Goal: Task Accomplishment & Management: Use online tool/utility

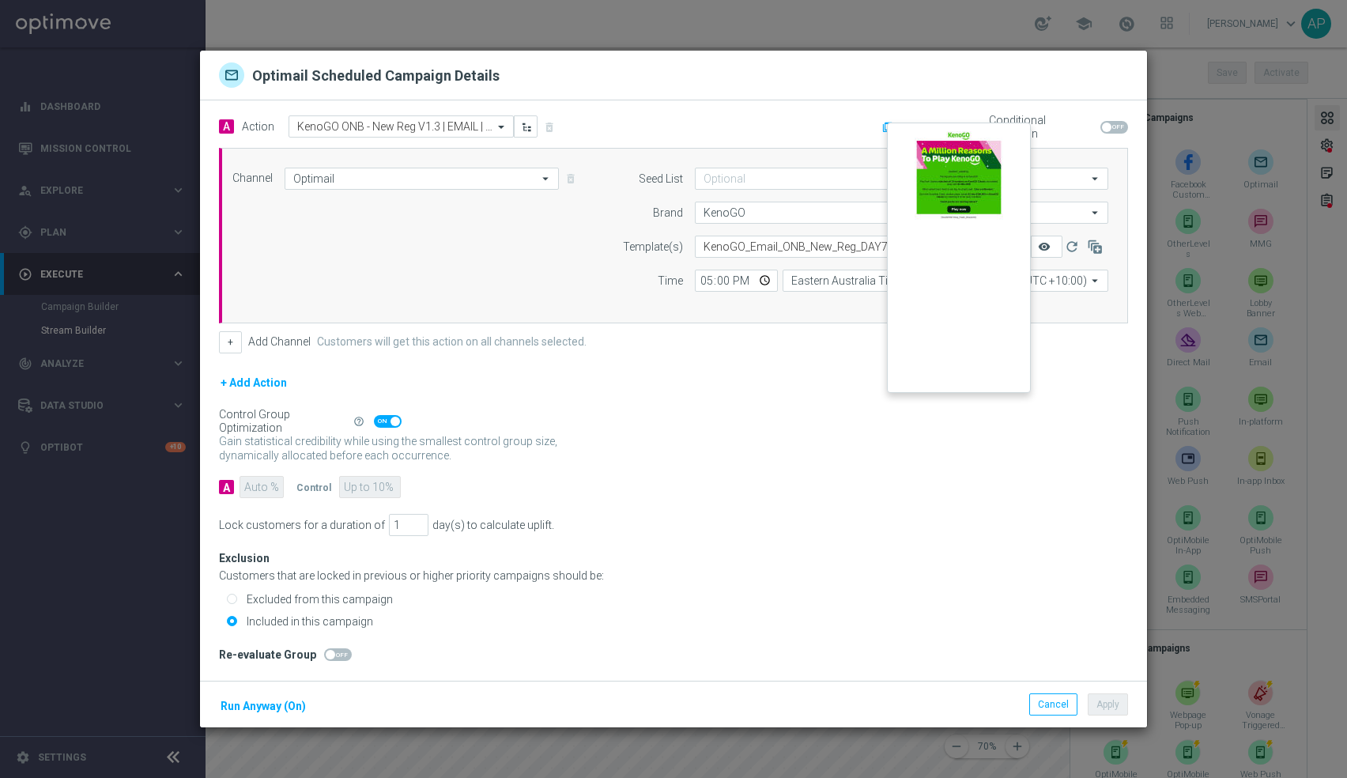
click at [1049, 246] on icon "remove_red_eye" at bounding box center [1044, 246] width 13 height 13
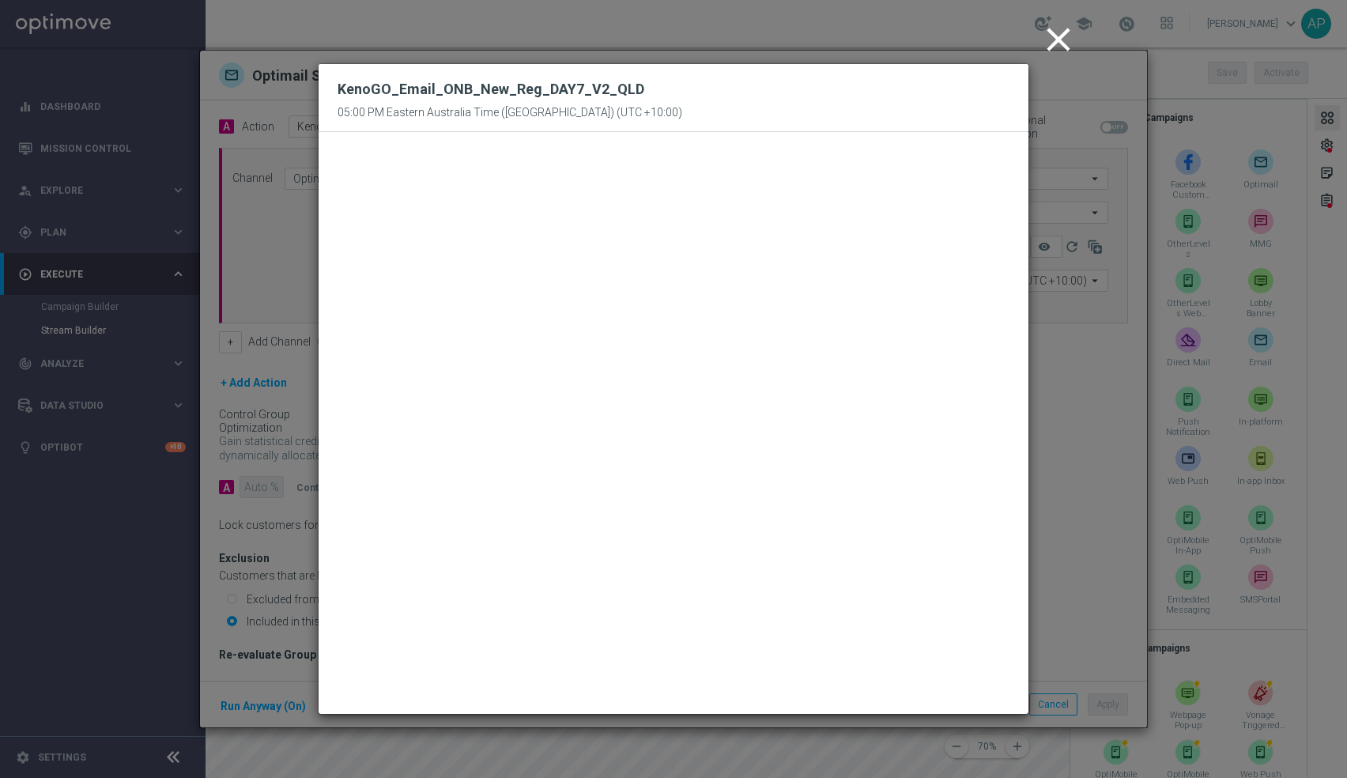
click at [1060, 41] on icon "close" at bounding box center [1059, 40] width 40 height 40
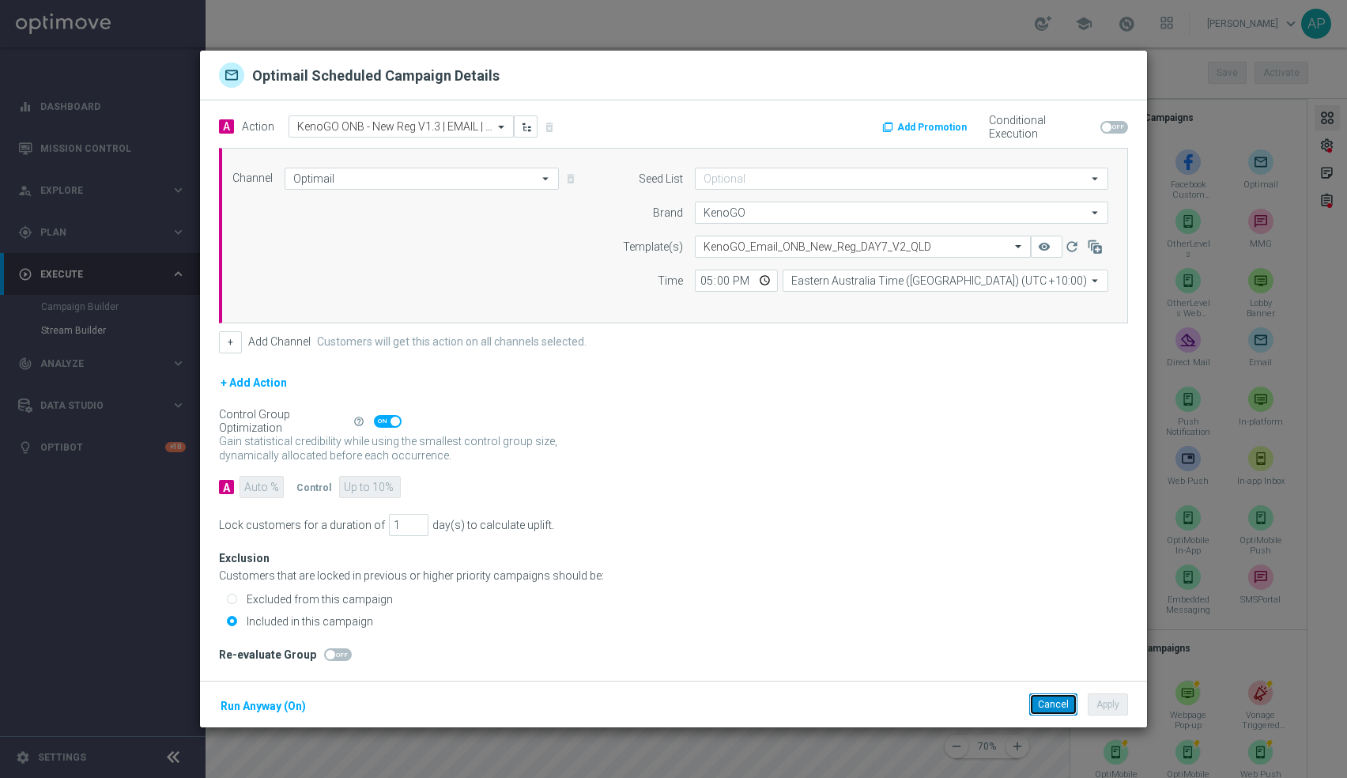
click at [1047, 703] on button "Cancel" at bounding box center [1054, 704] width 48 height 22
click at [1056, 703] on button "Cancel" at bounding box center [1054, 704] width 48 height 22
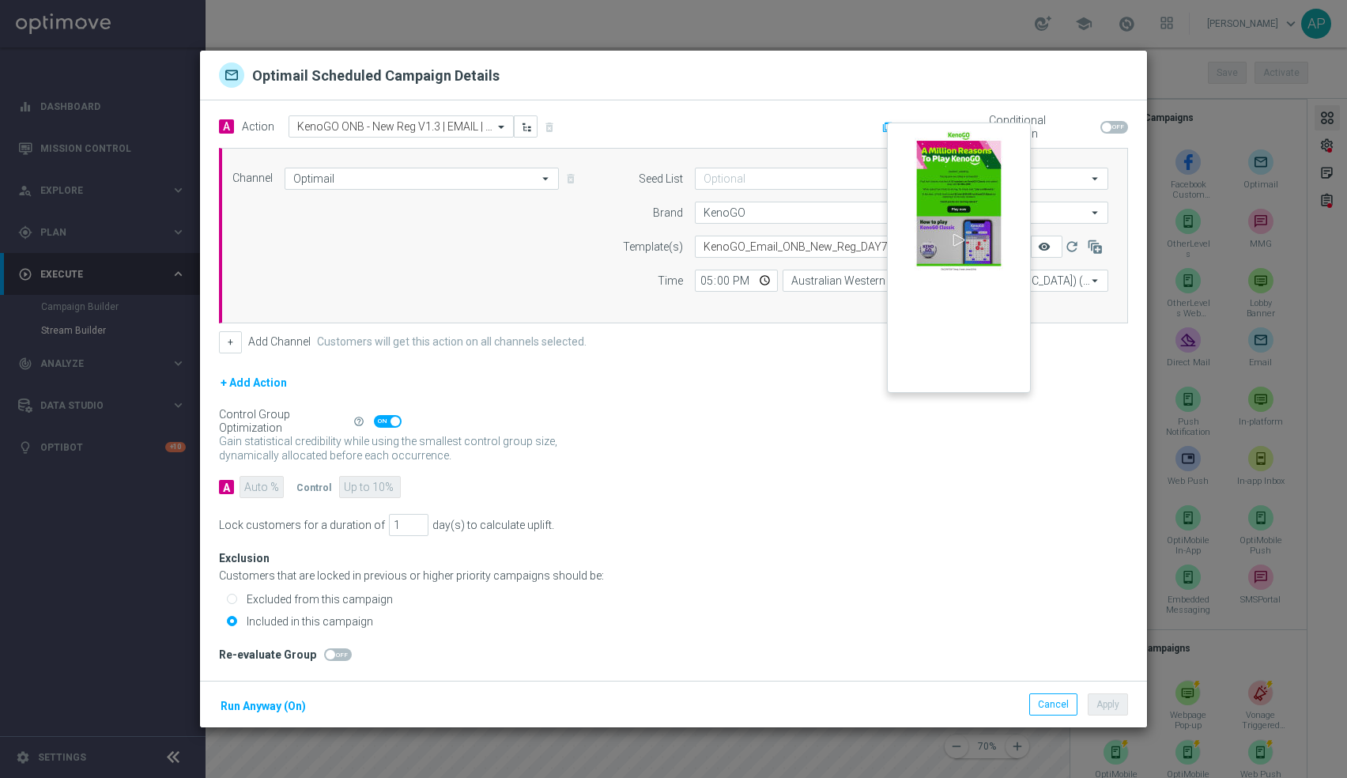
click at [1049, 244] on icon "remove_red_eye" at bounding box center [1044, 246] width 13 height 13
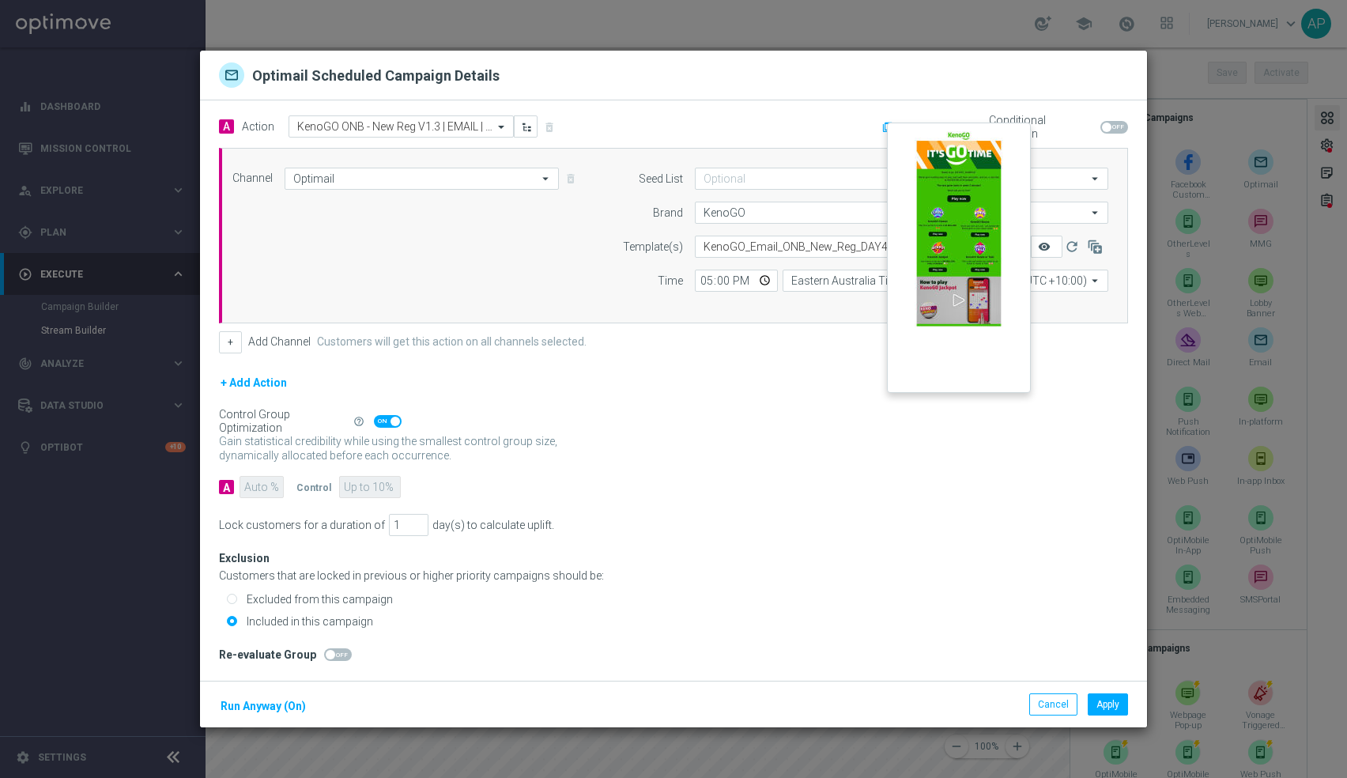
click at [1041, 253] on icon "remove_red_eye" at bounding box center [1044, 246] width 13 height 13
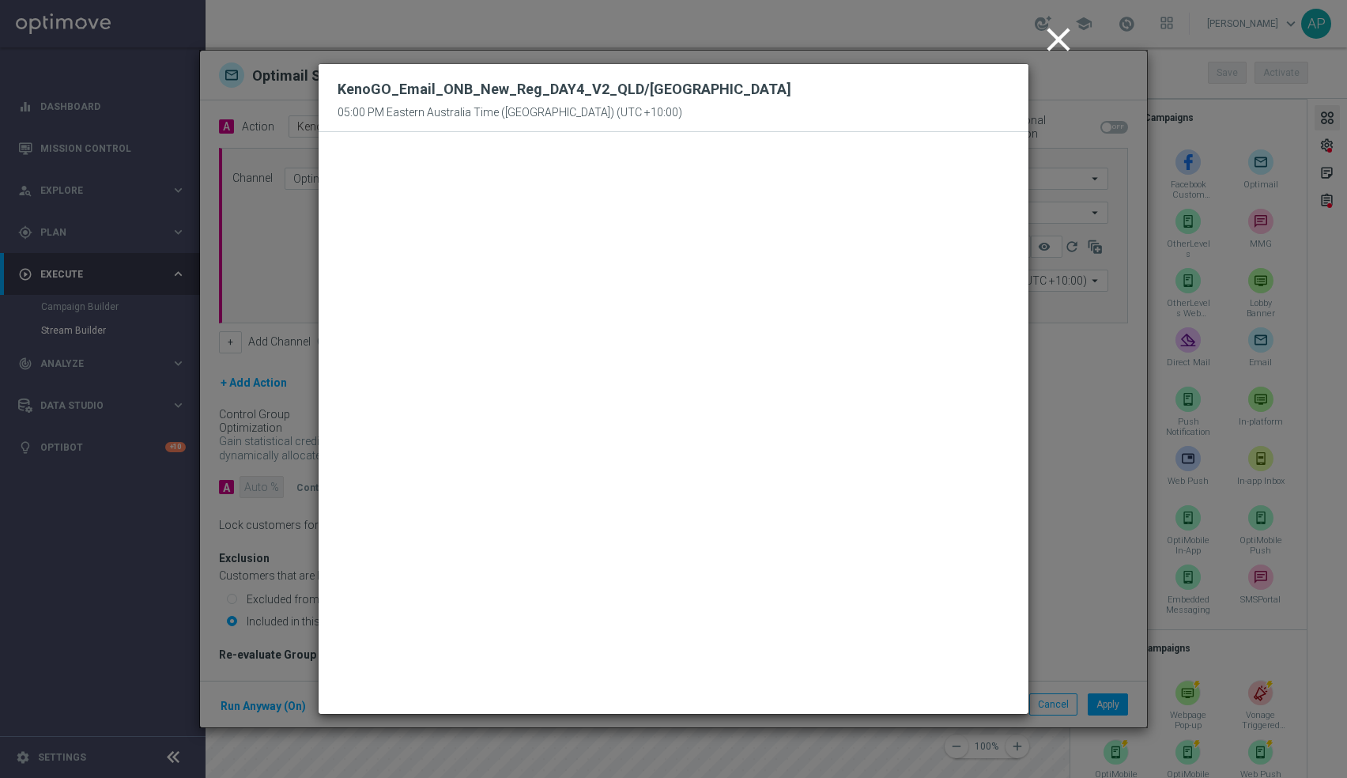
click at [1062, 28] on icon "close" at bounding box center [1059, 40] width 40 height 40
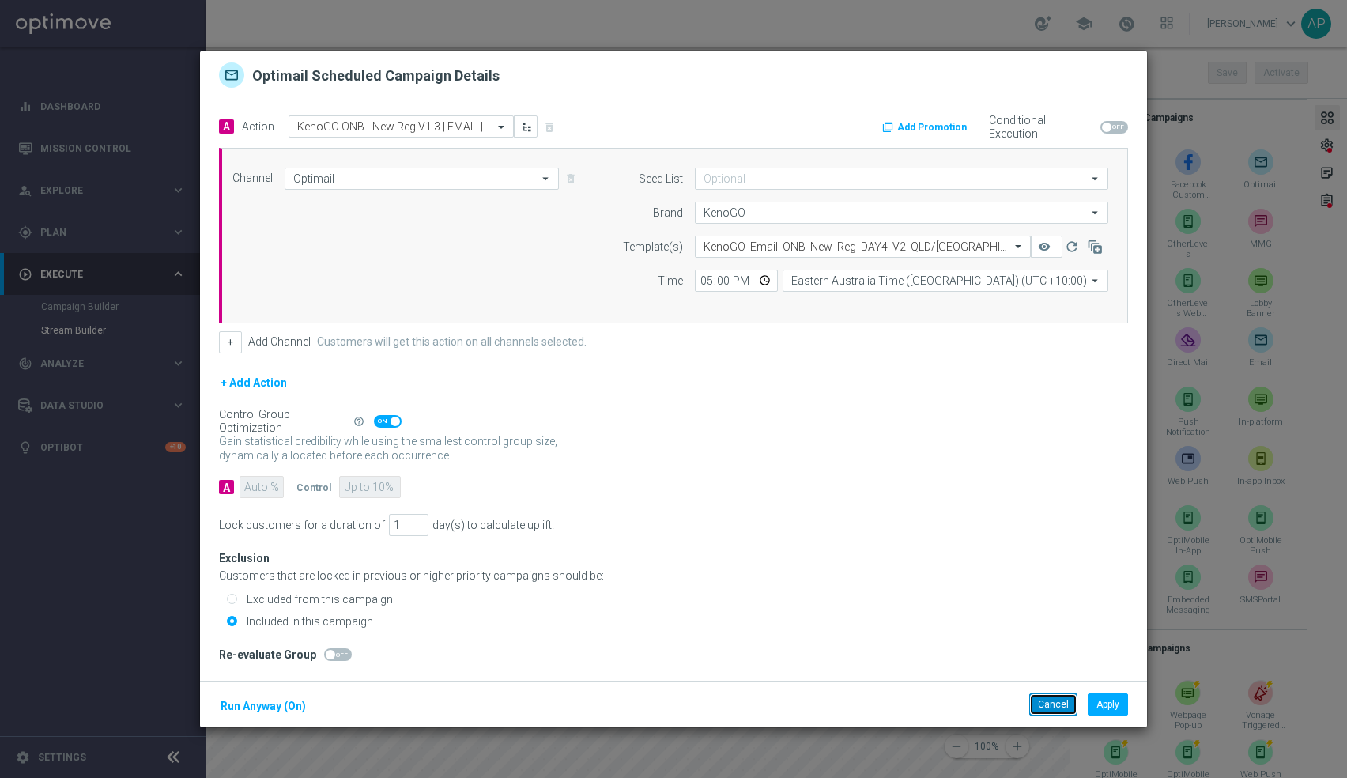
click at [1050, 697] on button "Cancel" at bounding box center [1054, 704] width 48 height 22
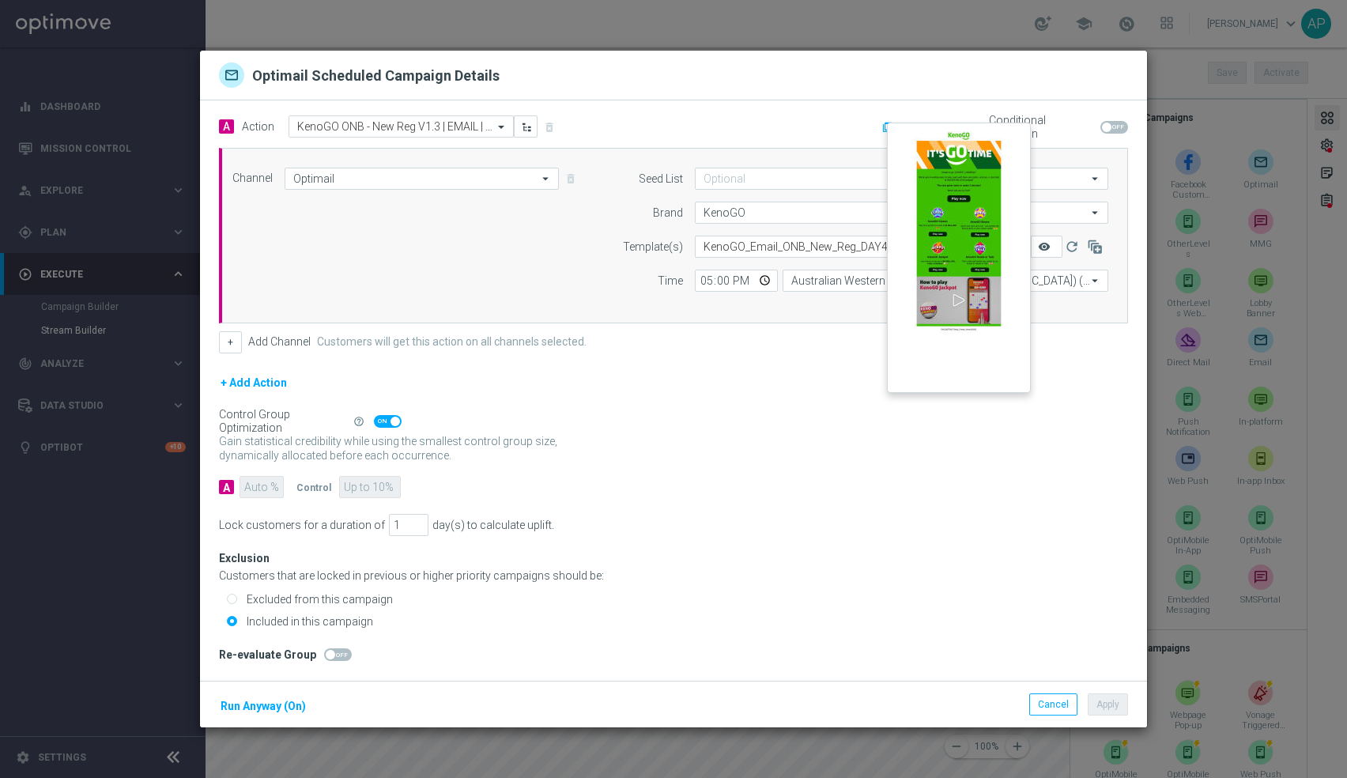
click at [1051, 240] on icon "remove_red_eye" at bounding box center [1044, 246] width 13 height 13
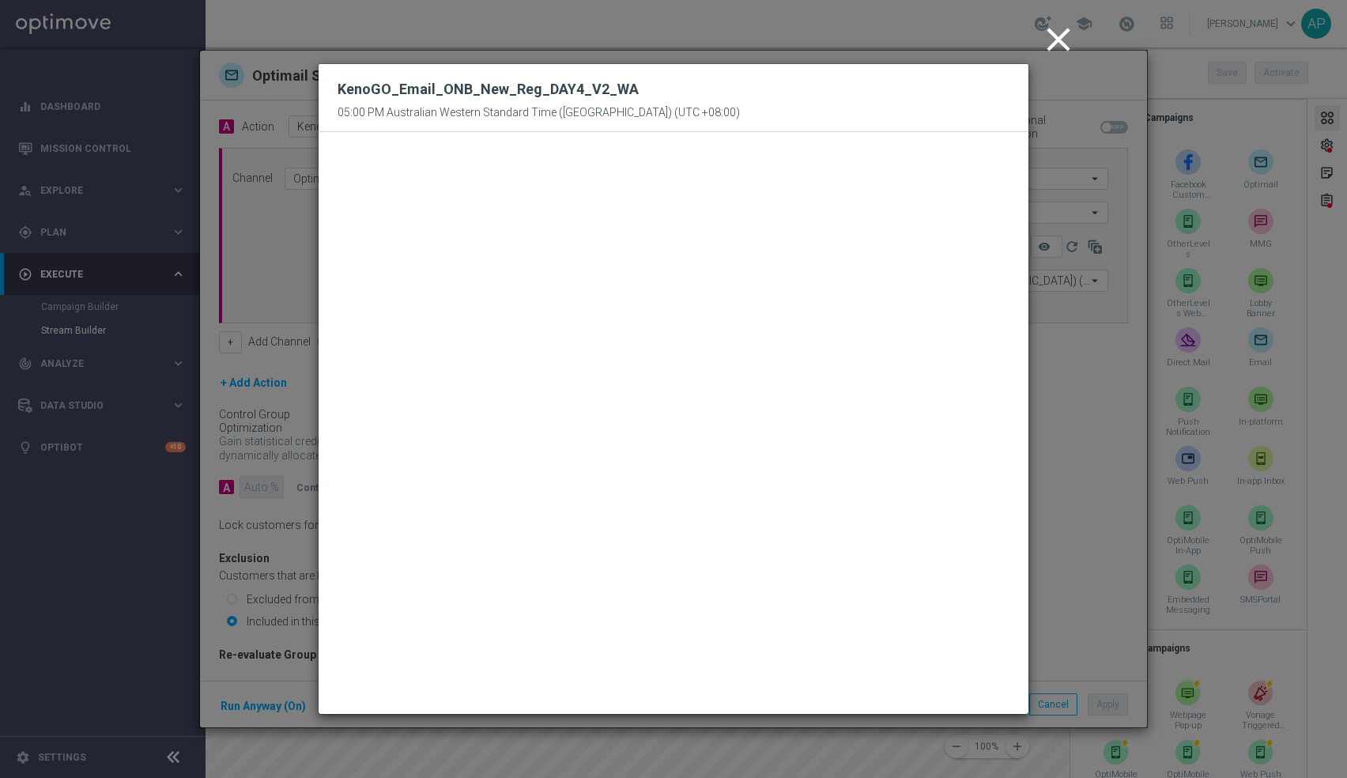
click at [1043, 33] on icon "close" at bounding box center [1059, 40] width 40 height 40
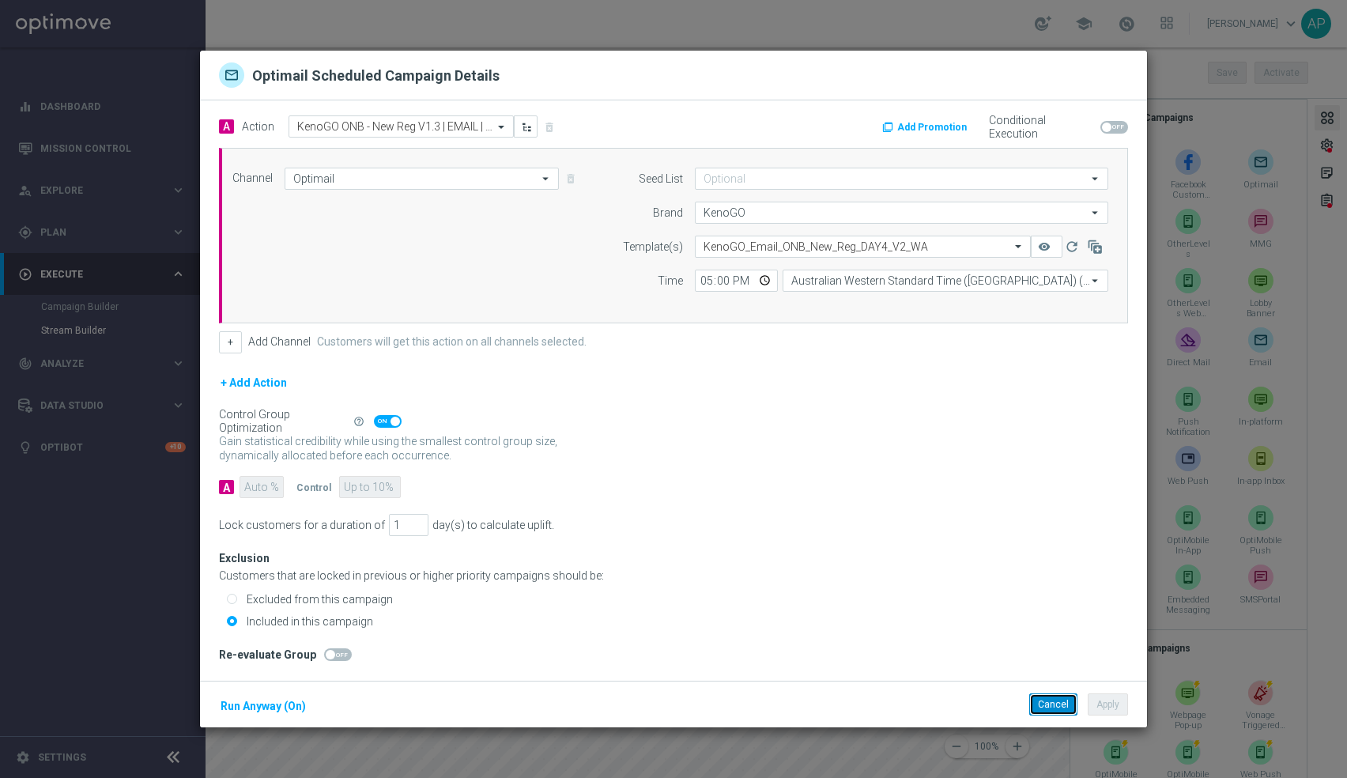
click at [1052, 707] on button "Cancel" at bounding box center [1054, 704] width 48 height 22
click at [1079, 247] on icon "refresh" at bounding box center [1072, 247] width 16 height 16
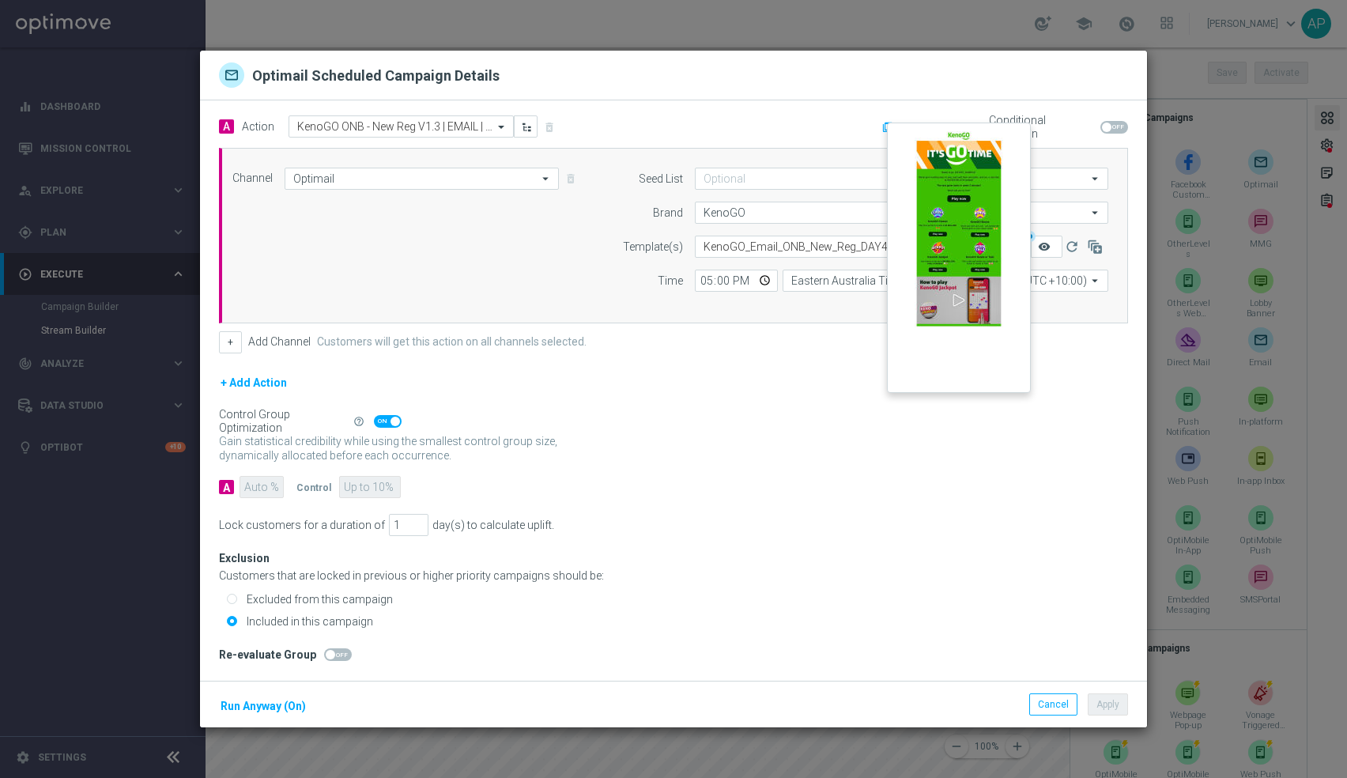
click at [1051, 250] on icon "remove_red_eye" at bounding box center [1044, 246] width 13 height 13
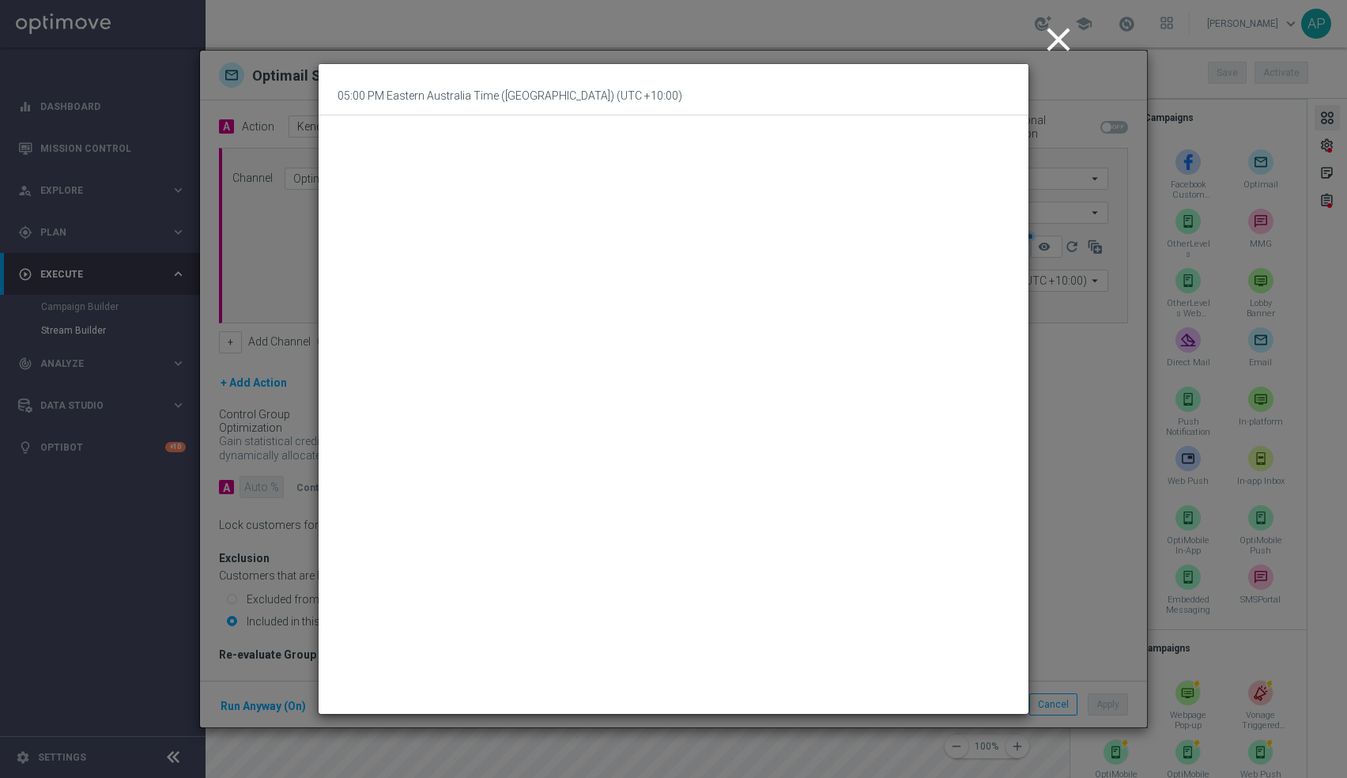
click at [1056, 41] on icon "close" at bounding box center [1059, 40] width 40 height 40
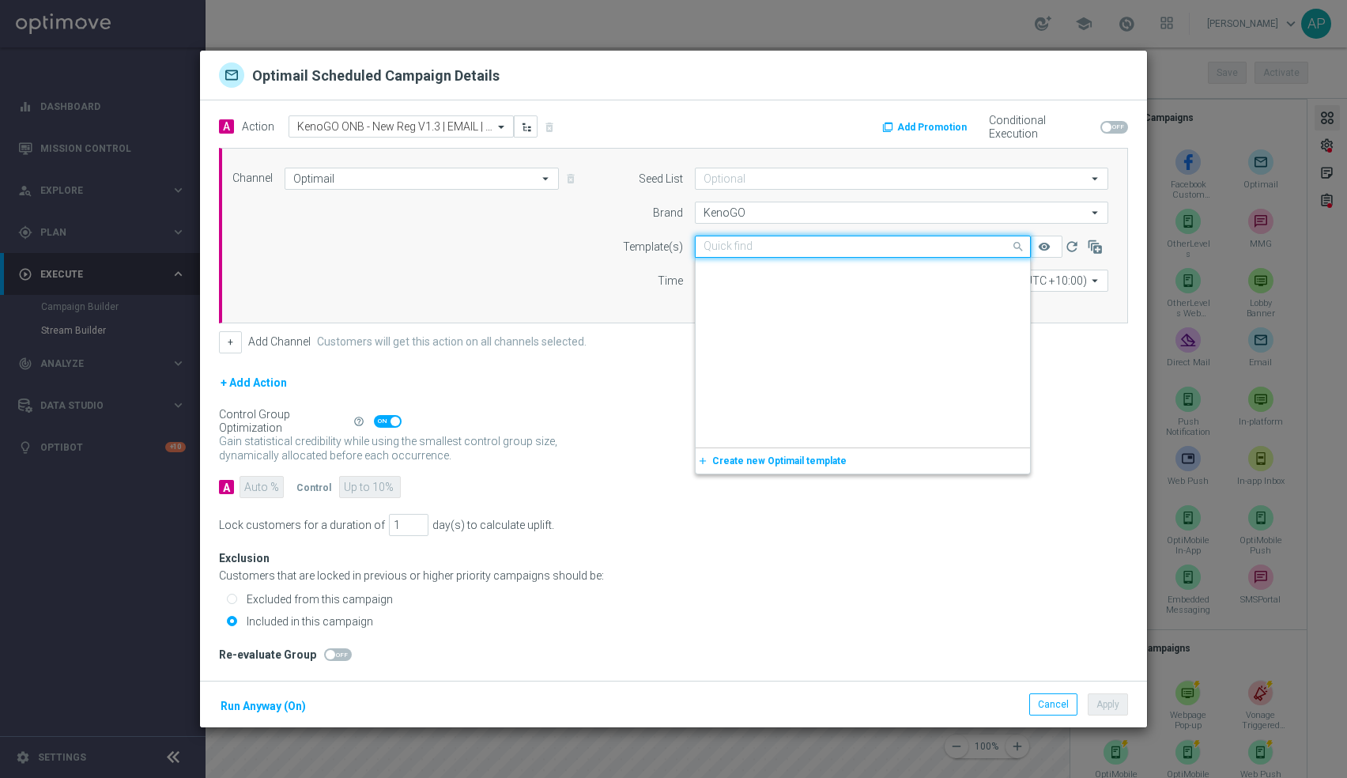
click at [969, 246] on input "text" at bounding box center [847, 246] width 287 height 13
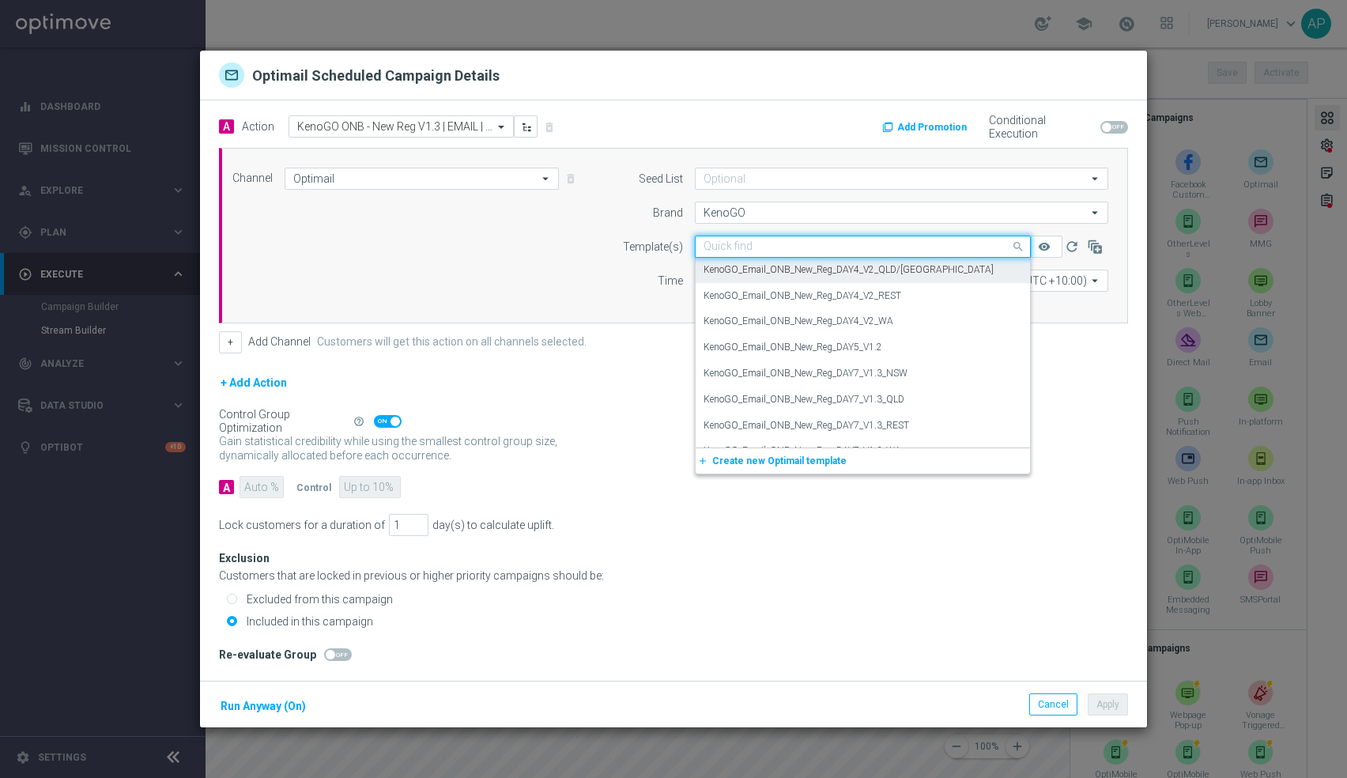
click at [913, 270] on label "KenoGO_Email_ONB_New_Reg_DAY4_V2_QLD/[GEOGRAPHIC_DATA]" at bounding box center [849, 269] width 290 height 13
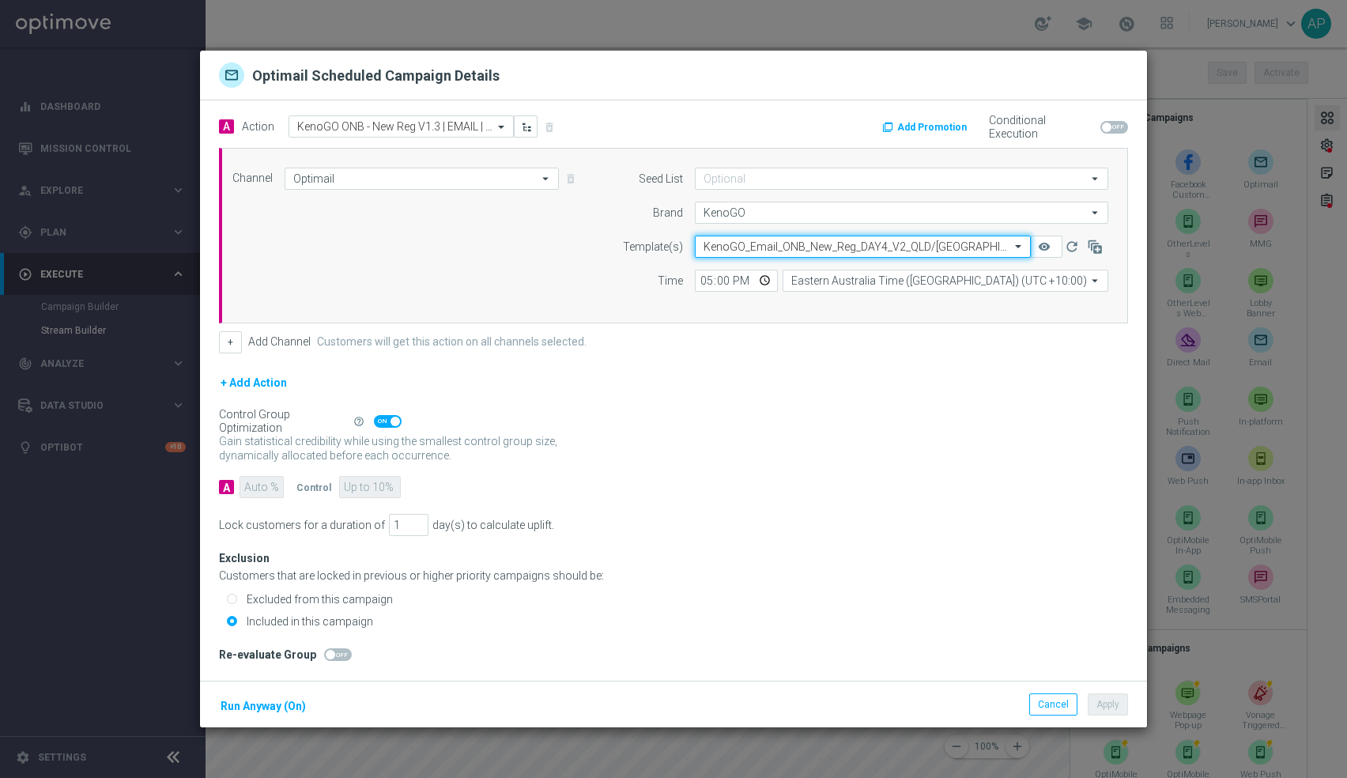
click at [852, 240] on div "Select template KenoGO_Email_ONB_New_Reg_DAY4_V2_QLD/[GEOGRAPHIC_DATA]" at bounding box center [863, 247] width 336 height 22
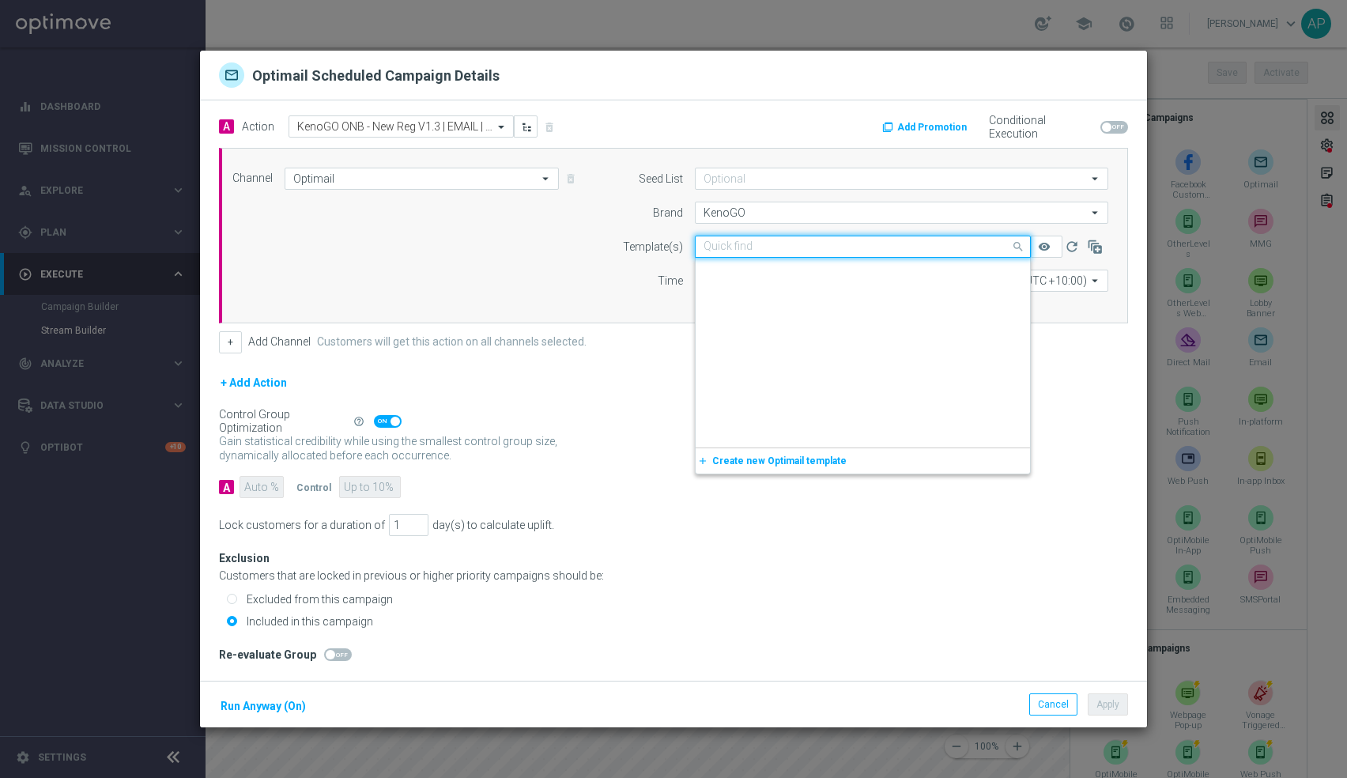
click at [852, 240] on div "Quick find KenoGO_Email_ONB_New_Reg_DAY4_V2_QLD/[GEOGRAPHIC_DATA]" at bounding box center [863, 247] width 336 height 22
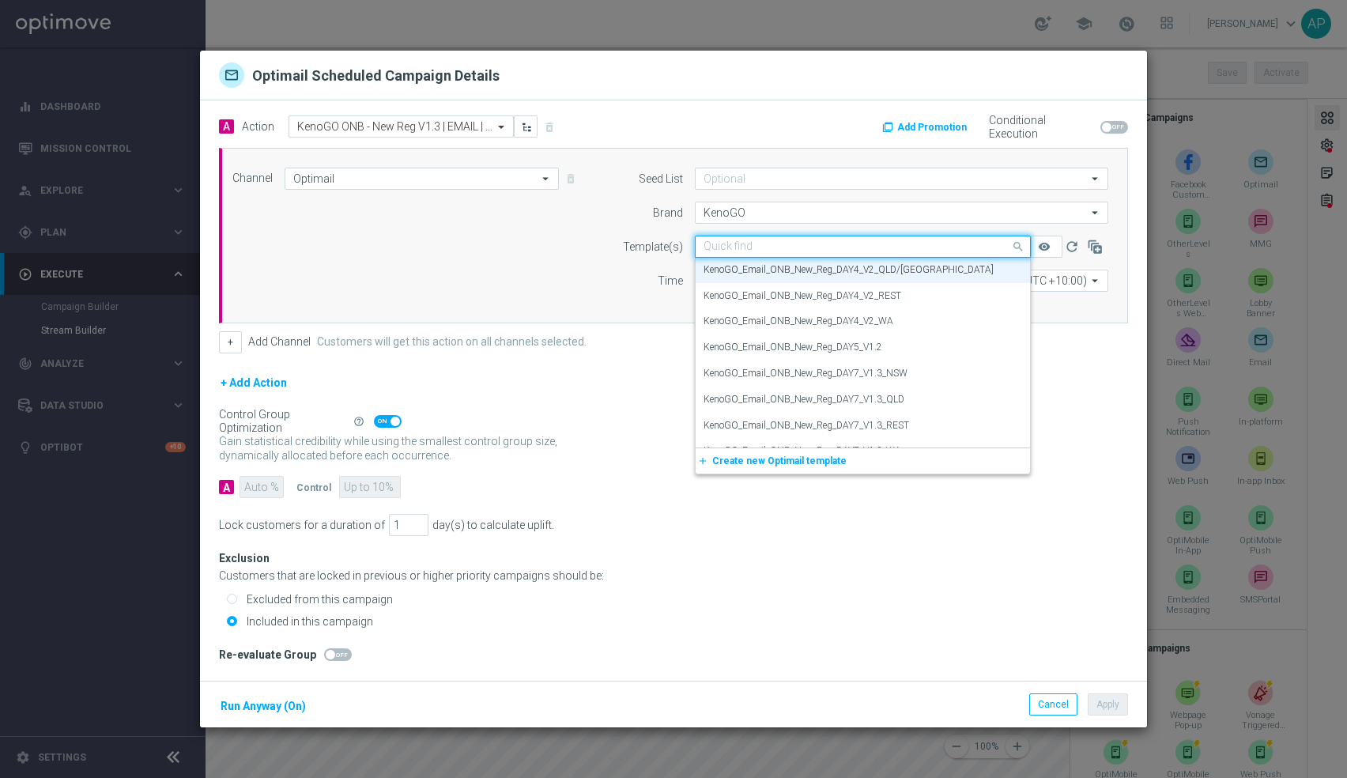
click at [852, 240] on div "Quick find KenoGO_Email_ONB_New_Reg_DAY4_V2_QLD/[GEOGRAPHIC_DATA]" at bounding box center [863, 247] width 336 height 22
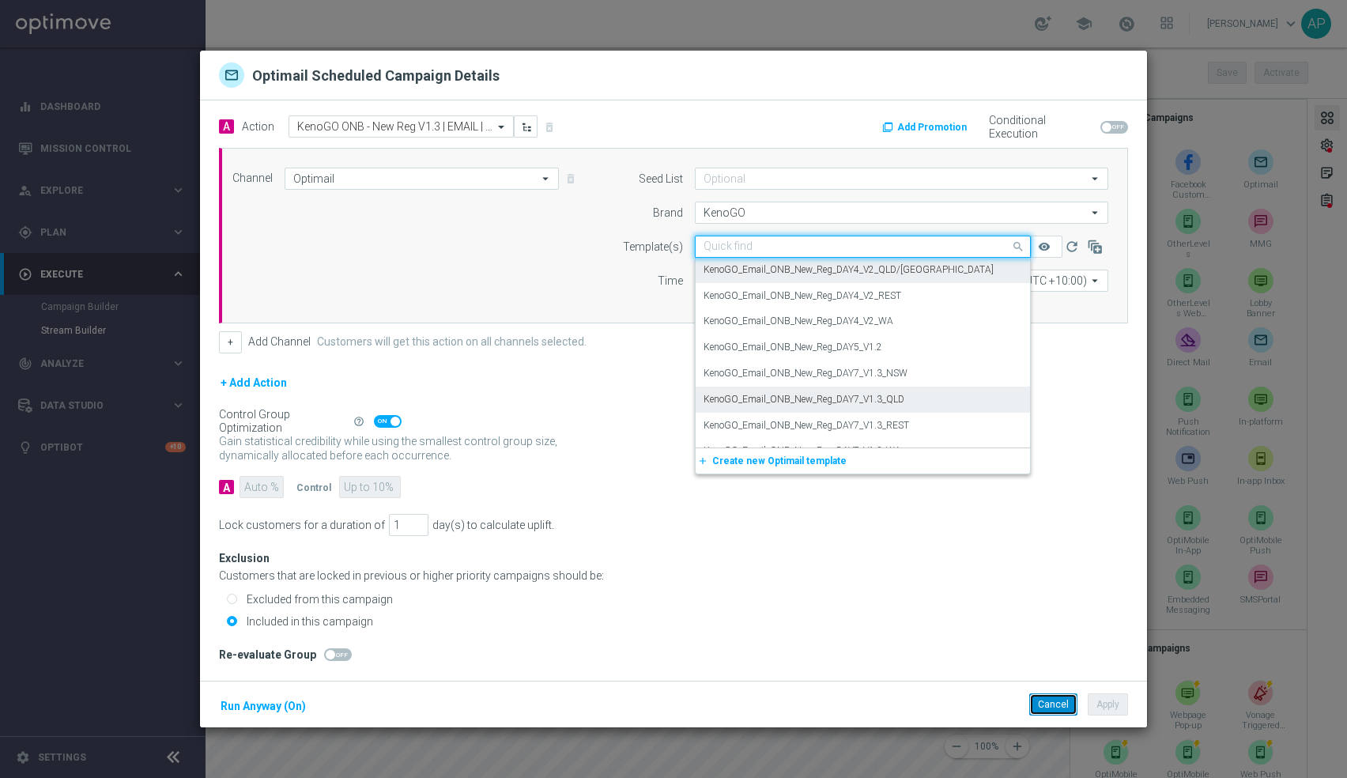
click at [1053, 697] on button "Cancel" at bounding box center [1054, 704] width 48 height 22
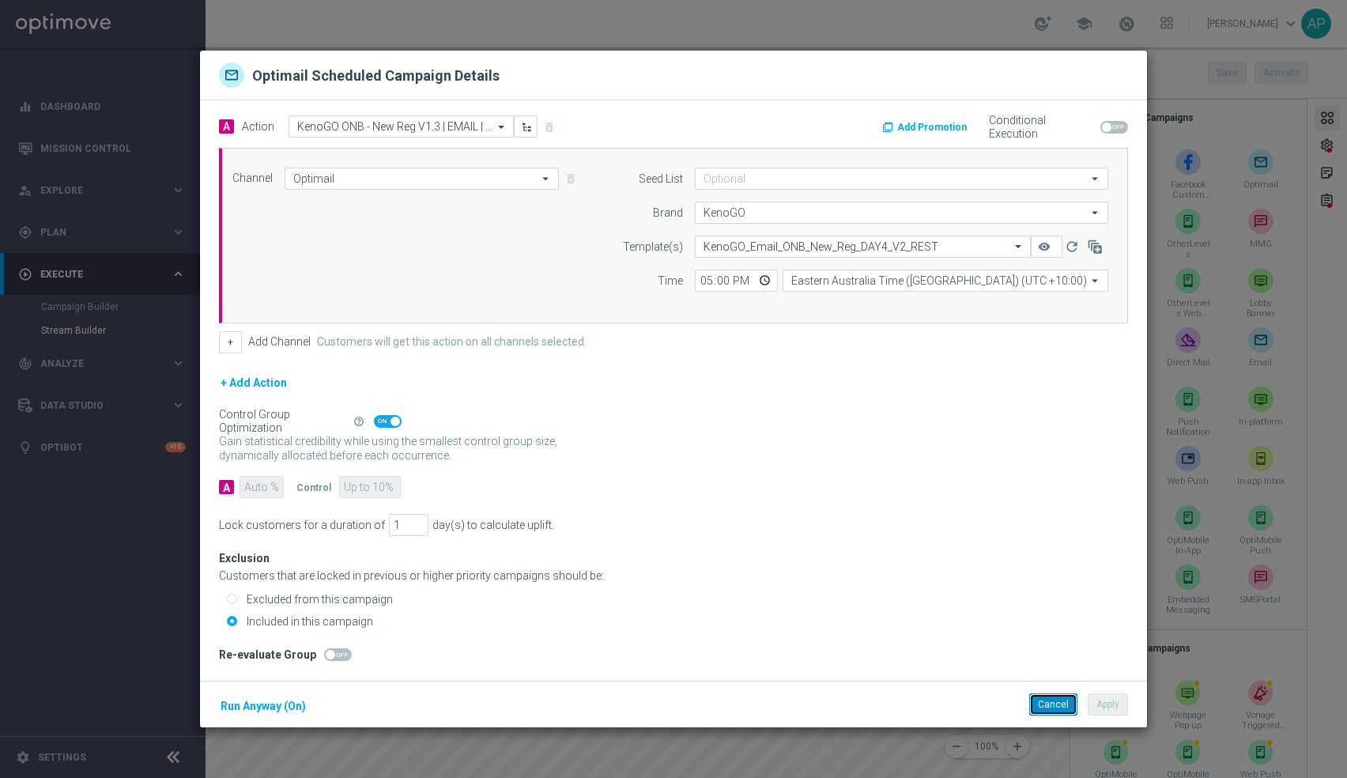
click at [1062, 697] on button "Cancel" at bounding box center [1054, 704] width 48 height 22
click at [1073, 246] on icon "refresh" at bounding box center [1072, 247] width 16 height 16
click at [1060, 697] on button "Cancel" at bounding box center [1054, 704] width 48 height 22
click at [1059, 699] on button "Cancel" at bounding box center [1054, 704] width 48 height 22
